Goal: Task Accomplishment & Management: Manage account settings

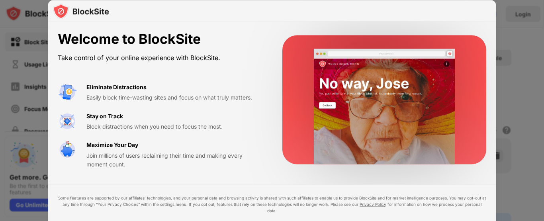
drag, startPoint x: 543, startPoint y: 86, endPoint x: 536, endPoint y: 167, distance: 81.5
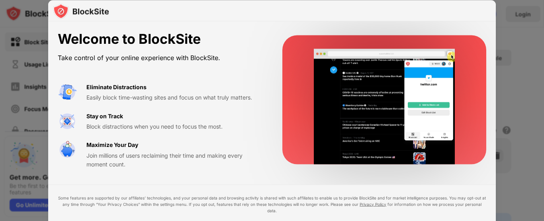
click at [543, 169] on div at bounding box center [272, 110] width 544 height 221
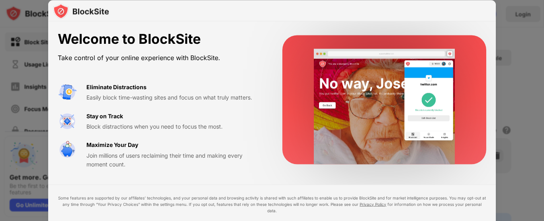
drag, startPoint x: 543, startPoint y: 47, endPoint x: 543, endPoint y: 109, distance: 62.1
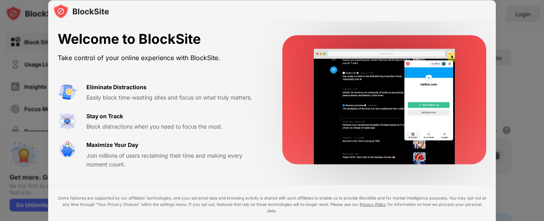
click at [543, 109] on div at bounding box center [272, 110] width 544 height 221
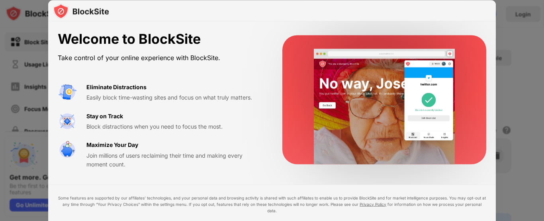
click at [199, 178] on div "Welcome to BlockSite Take control of your online experience with BlockSite. Eli…" at bounding box center [271, 99] width 447 height 157
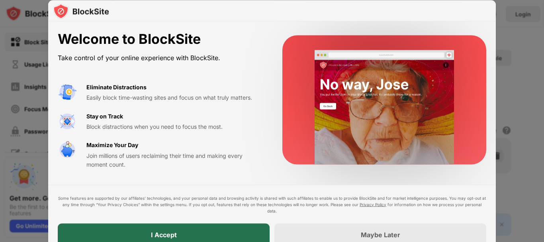
click at [251, 220] on div "I Accept" at bounding box center [164, 234] width 212 height 22
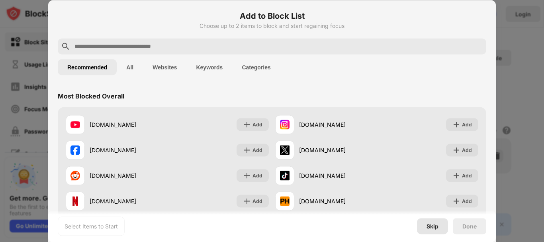
click at [441, 220] on div "Skip" at bounding box center [432, 226] width 31 height 16
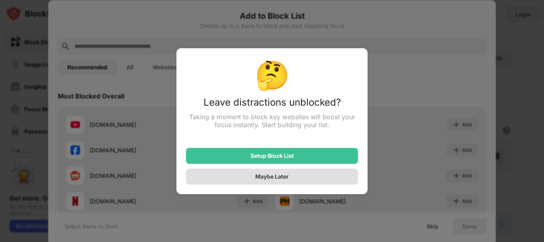
click at [319, 178] on div "Maybe Later" at bounding box center [272, 176] width 172 height 16
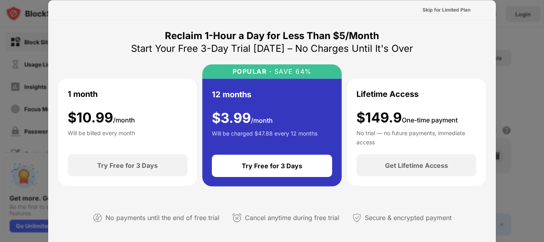
drag, startPoint x: 499, startPoint y: 20, endPoint x: 513, endPoint y: 82, distance: 62.9
click at [513, 82] on div at bounding box center [272, 121] width 544 height 242
click at [444, 8] on div "Skip for Limited Plan" at bounding box center [446, 10] width 48 height 8
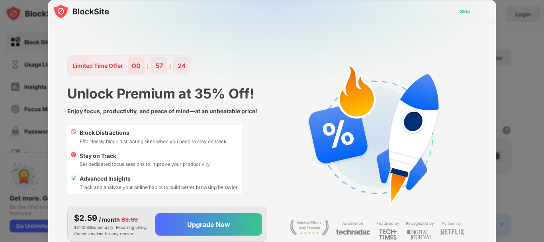
click at [464, 10] on div "Skip" at bounding box center [465, 11] width 10 height 8
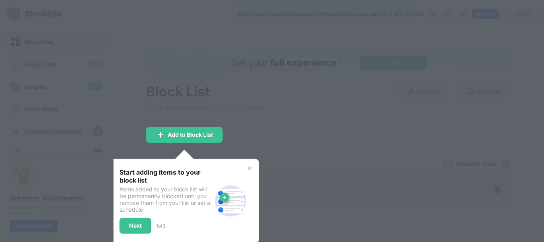
click at [254, 162] on div "Start adding items to your block list Items added to your block list will be pe…" at bounding box center [184, 200] width 149 height 84
click at [247, 168] on img at bounding box center [249, 168] width 6 height 6
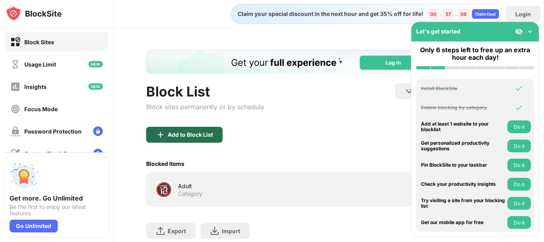
click at [214, 141] on div "Add to Block List" at bounding box center [184, 135] width 76 height 16
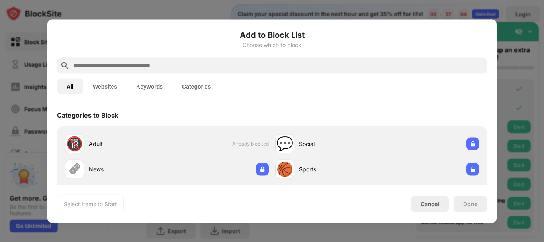
click at [284, 64] on input "text" at bounding box center [278, 65] width 411 height 10
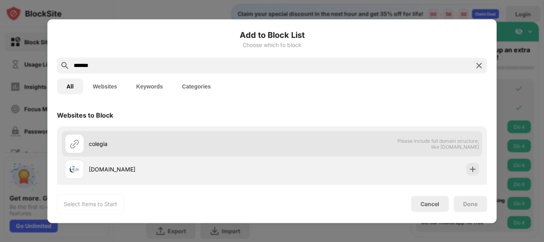
type input "*******"
click at [77, 151] on div at bounding box center [74, 143] width 19 height 19
click at [424, 145] on span "Please include full domain structure, like [DOMAIN_NAME]" at bounding box center [438, 143] width 82 height 12
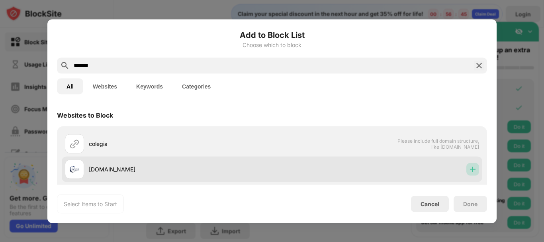
click at [471, 169] on div at bounding box center [472, 168] width 13 height 13
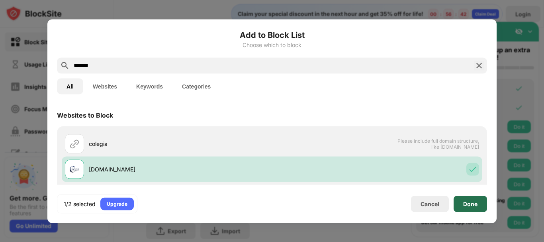
click at [472, 199] on div "Done" at bounding box center [469, 203] width 33 height 16
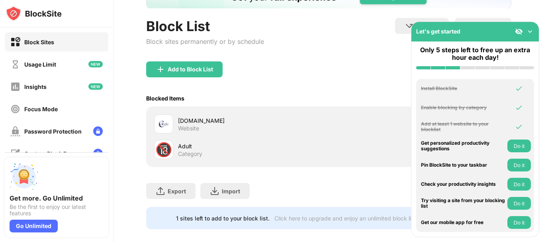
scroll to position [81, 0]
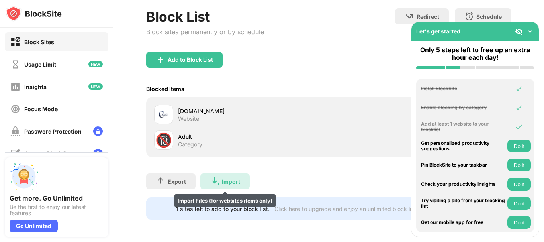
click at [228, 178] on div "Import" at bounding box center [231, 181] width 18 height 7
